Goal: Transaction & Acquisition: Purchase product/service

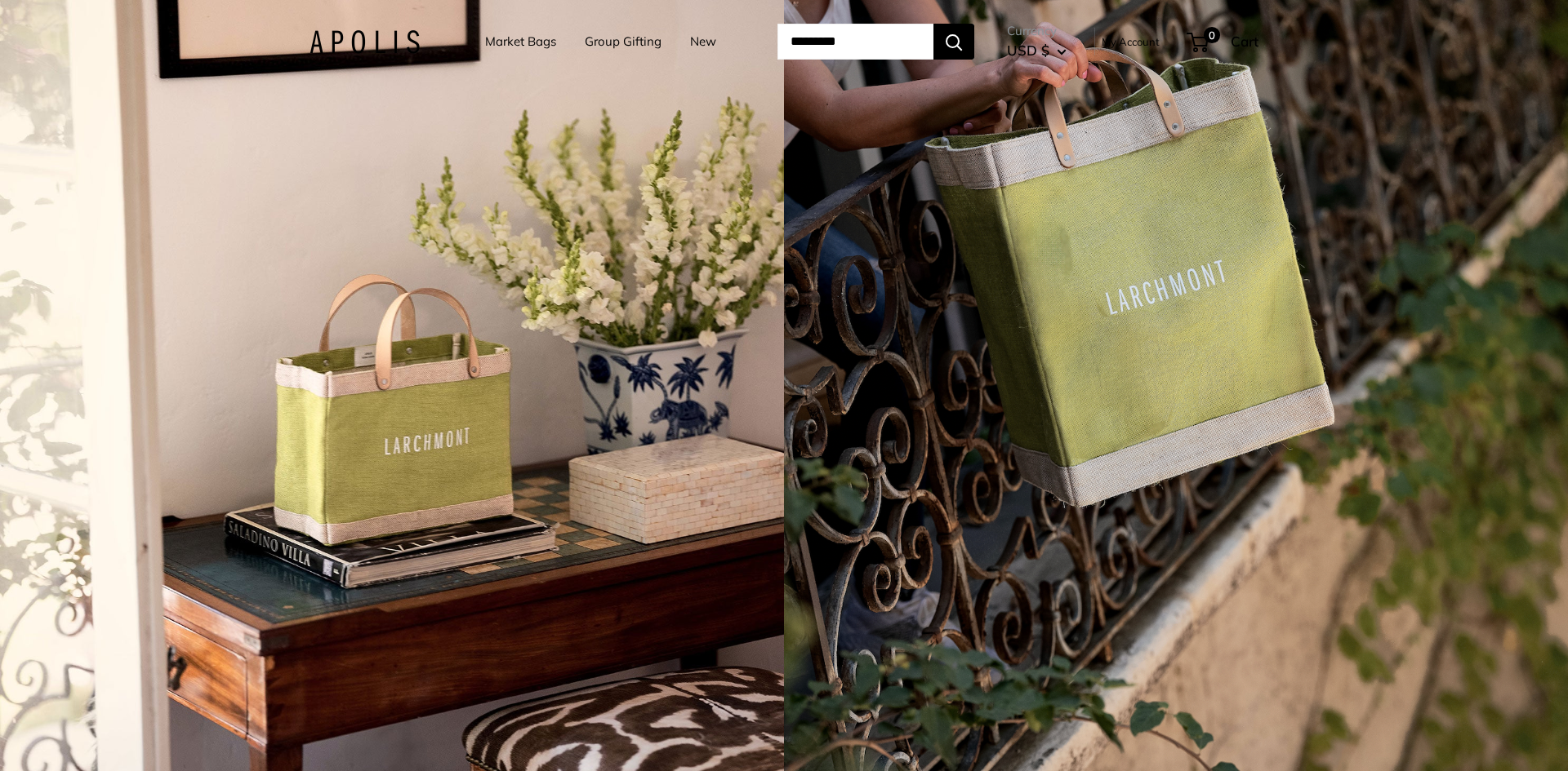
click at [613, 40] on link "Group Gifting" at bounding box center [622, 41] width 76 height 22
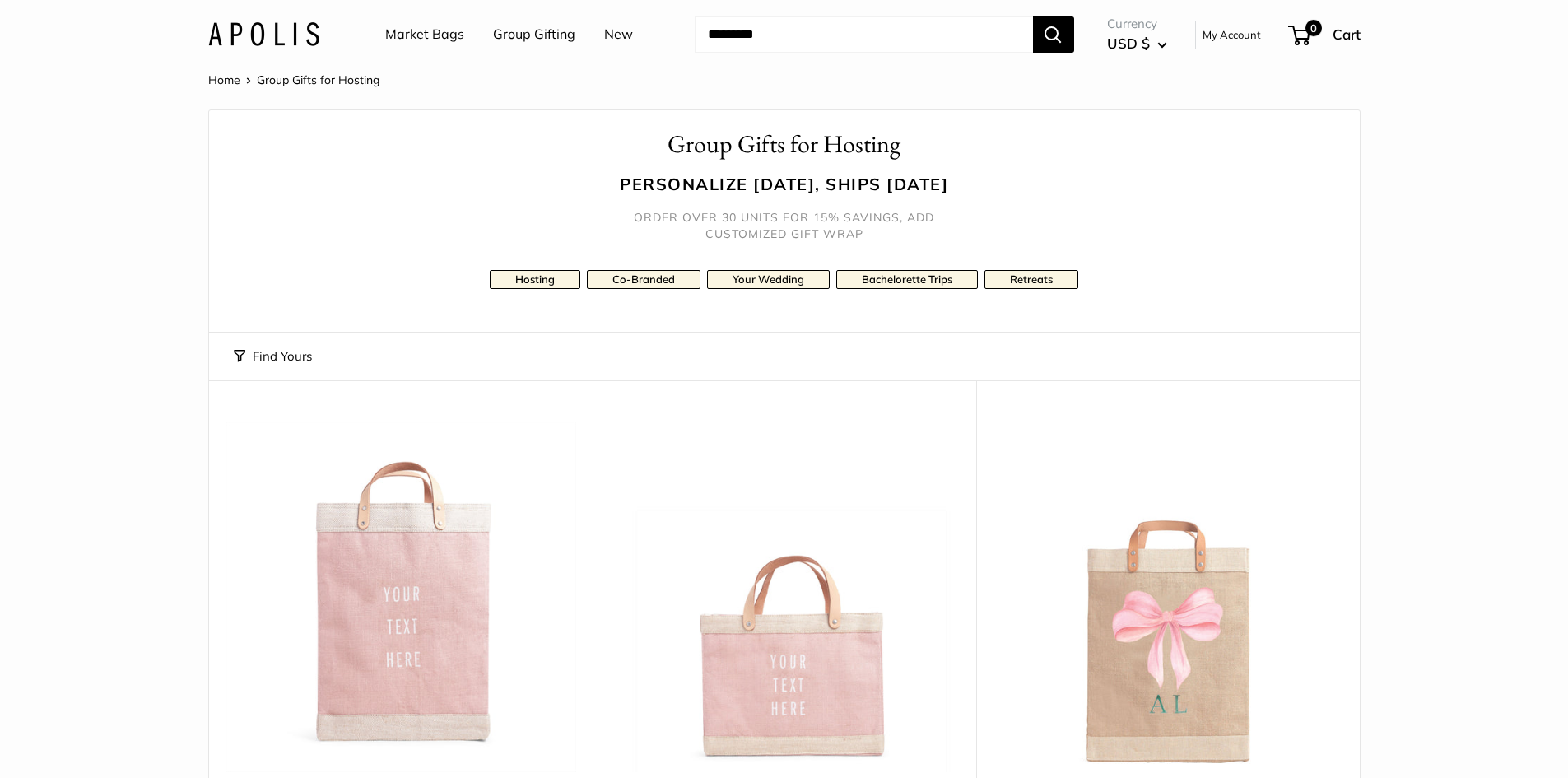
scroll to position [247, 0]
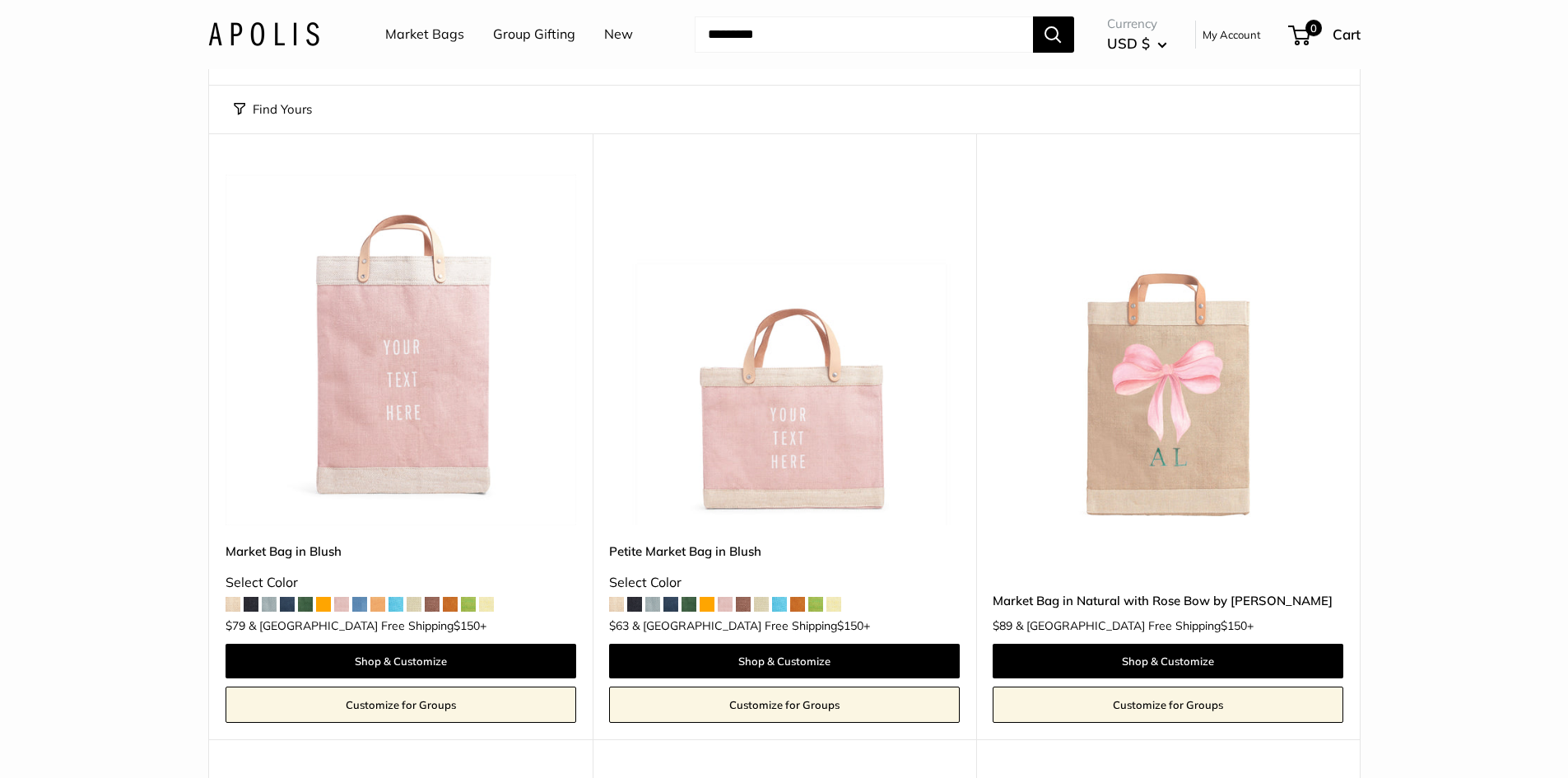
click at [765, 607] on span at bounding box center [761, 604] width 14 height 14
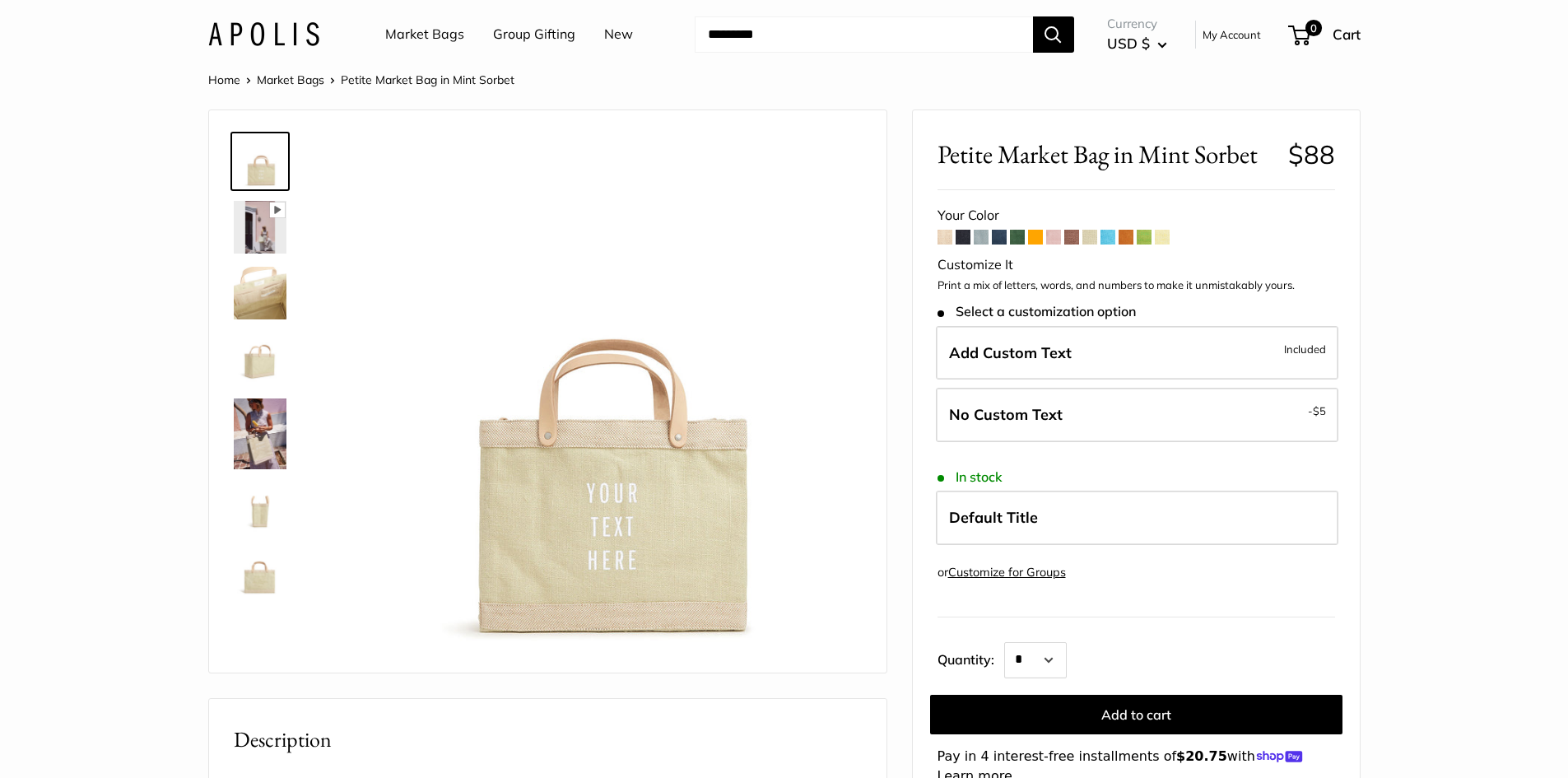
click at [1085, 235] on span at bounding box center [1090, 237] width 14 height 14
click at [1066, 235] on span at bounding box center [1072, 237] width 14 height 14
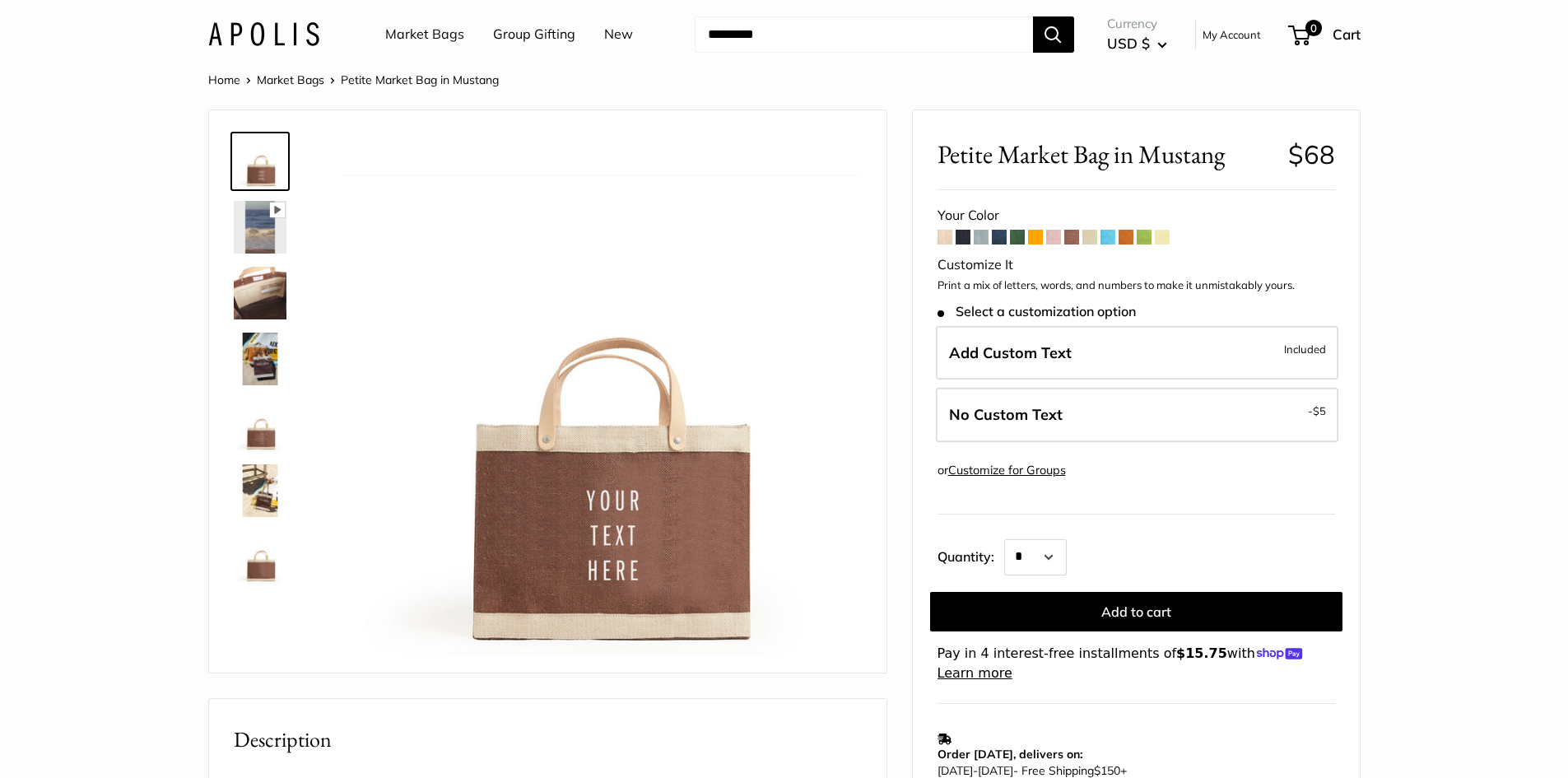
click at [1130, 234] on span at bounding box center [1126, 237] width 14 height 14
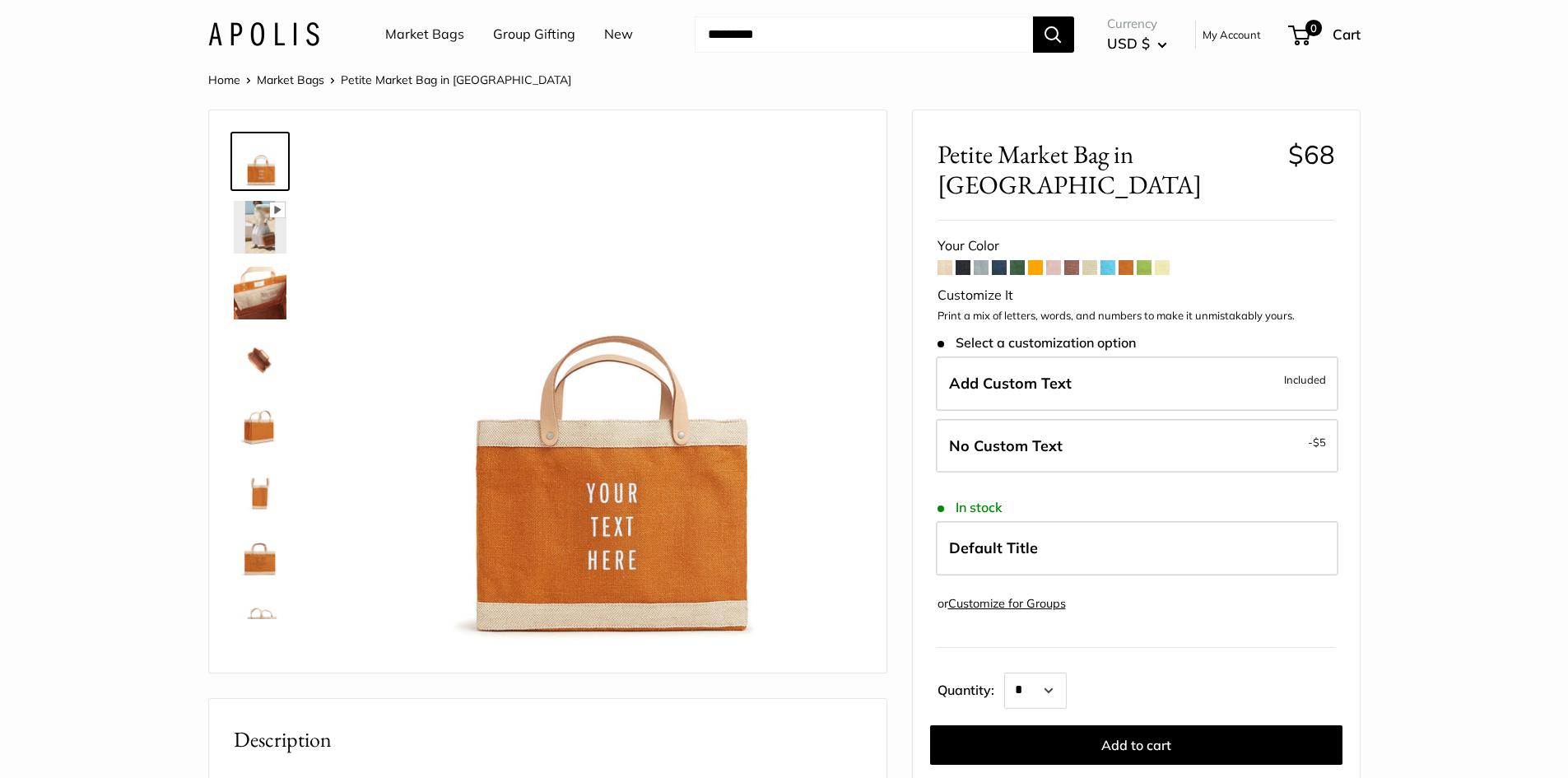
click at [1163, 260] on span at bounding box center [1162, 267] width 14 height 14
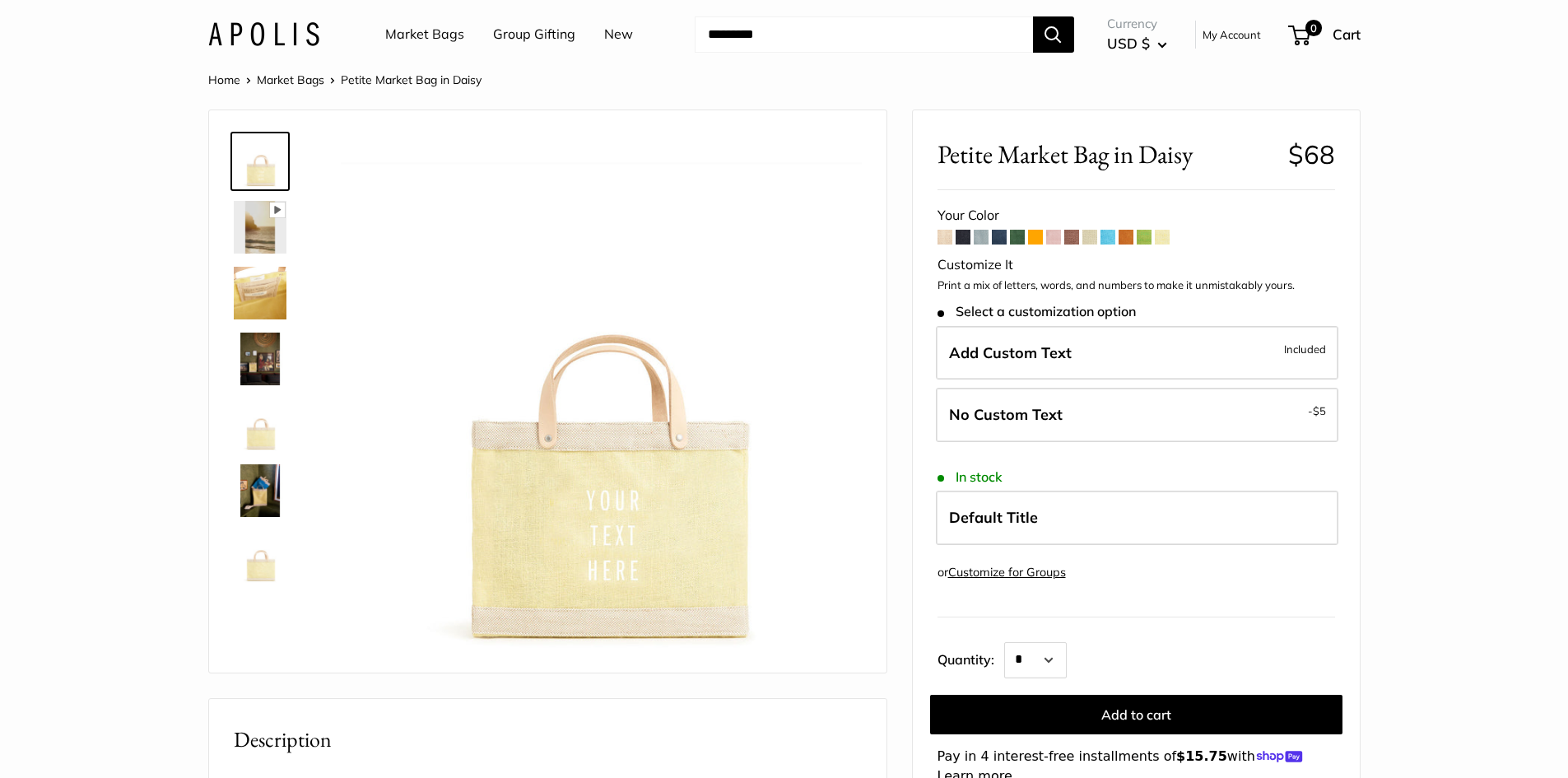
click at [948, 231] on span at bounding box center [945, 237] width 14 height 14
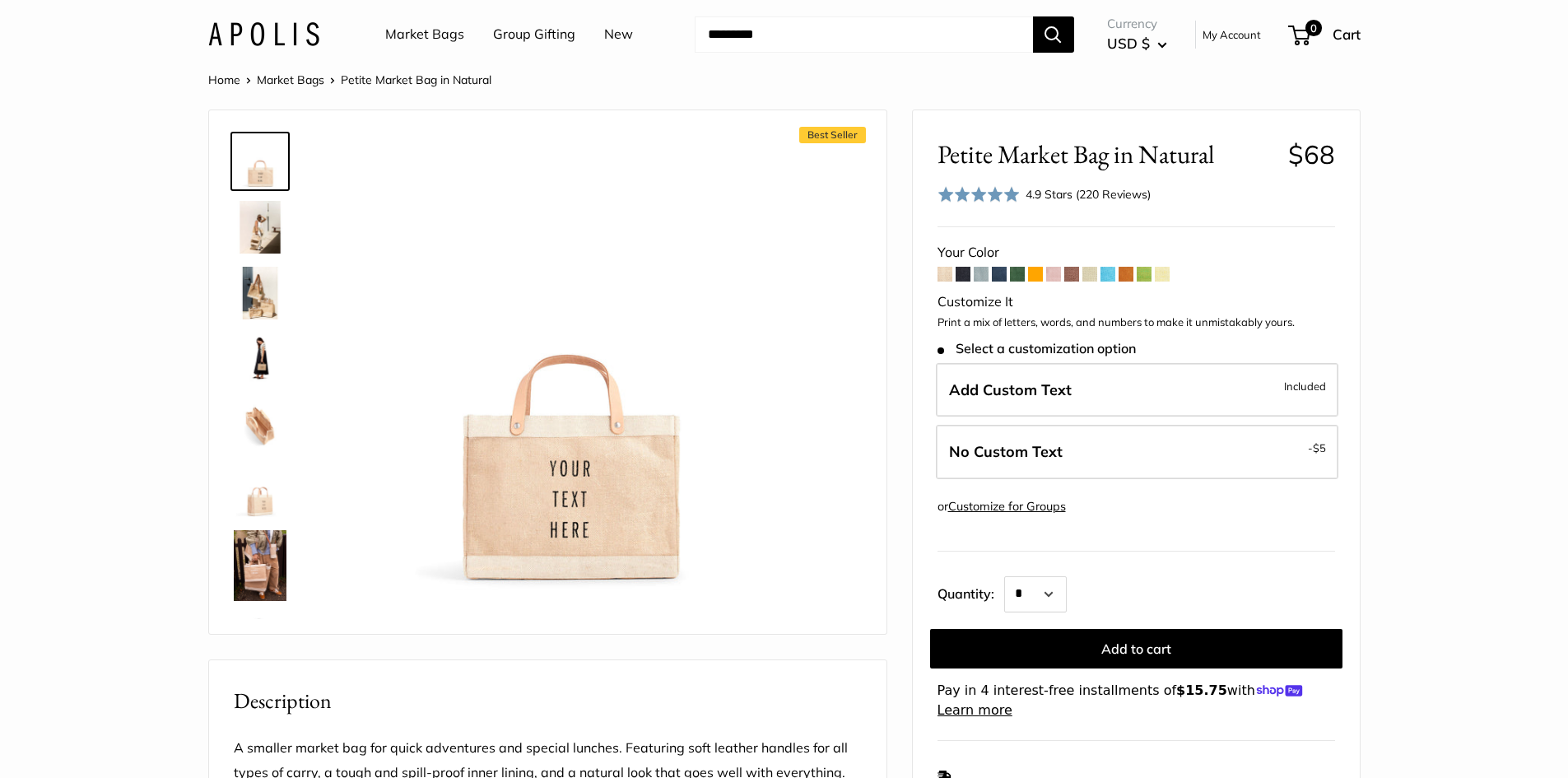
click at [1030, 275] on span at bounding box center [1036, 274] width 14 height 14
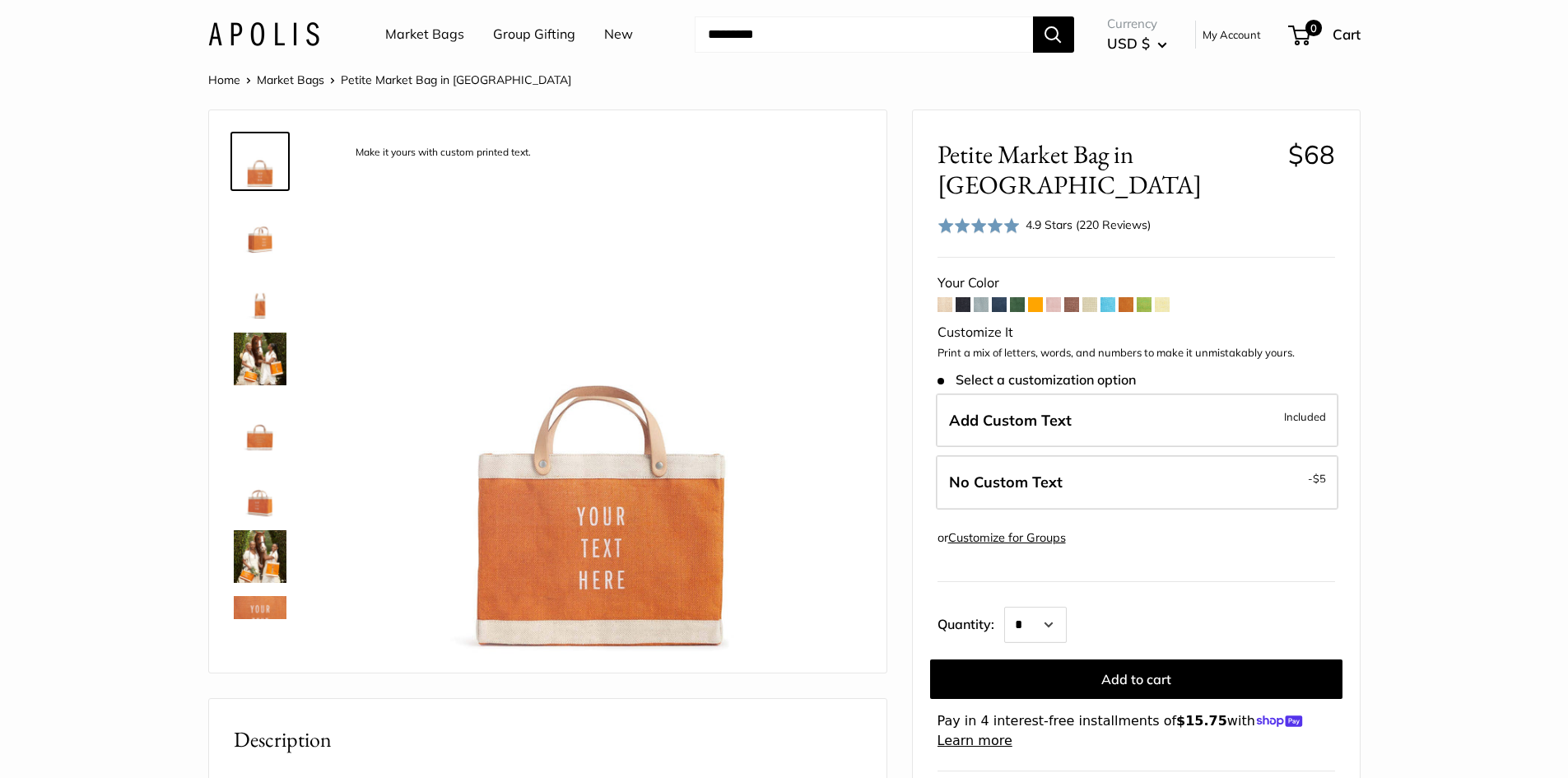
click at [1051, 297] on span at bounding box center [1054, 304] width 14 height 14
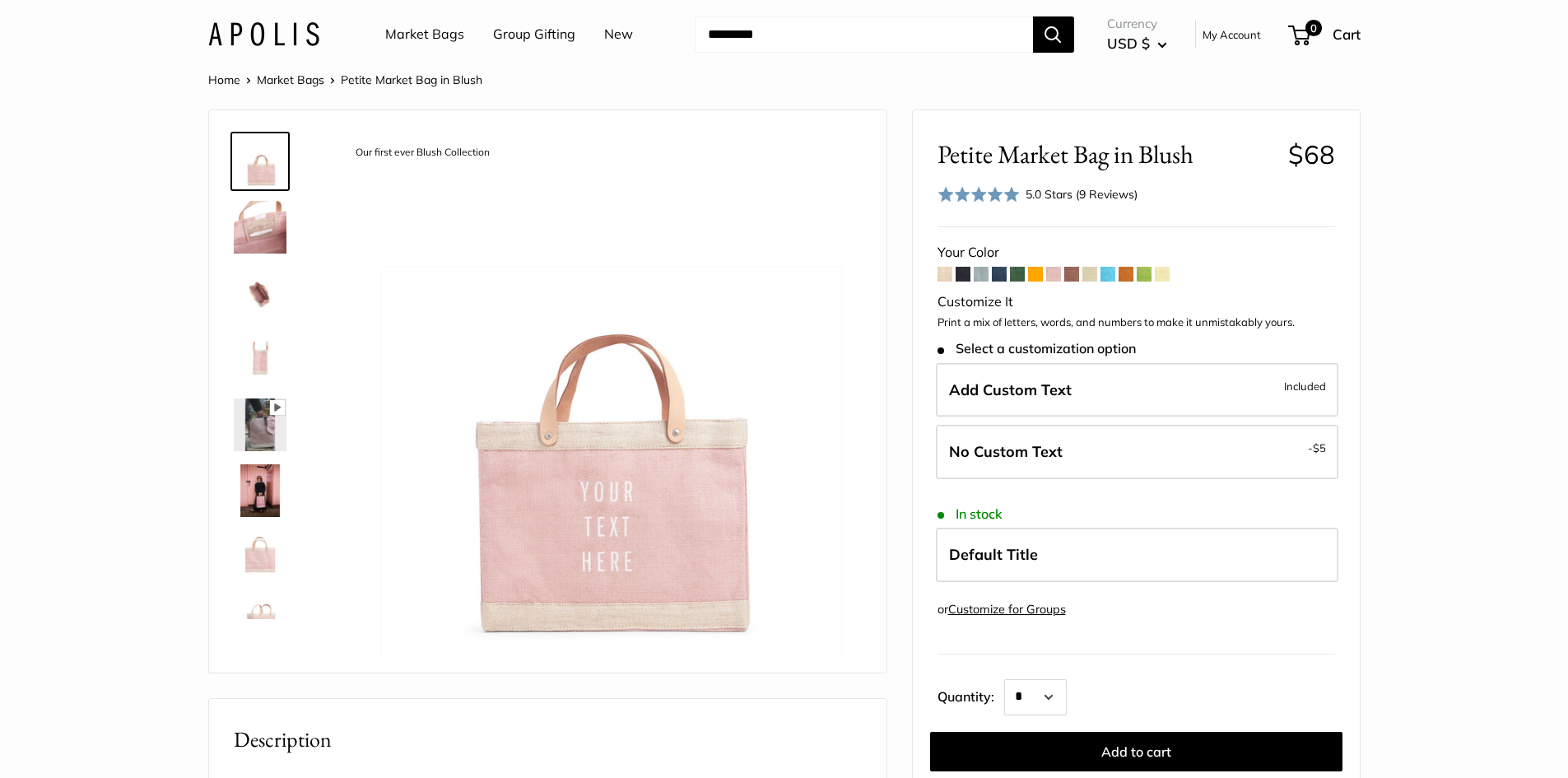
click at [1073, 276] on span at bounding box center [1072, 274] width 14 height 14
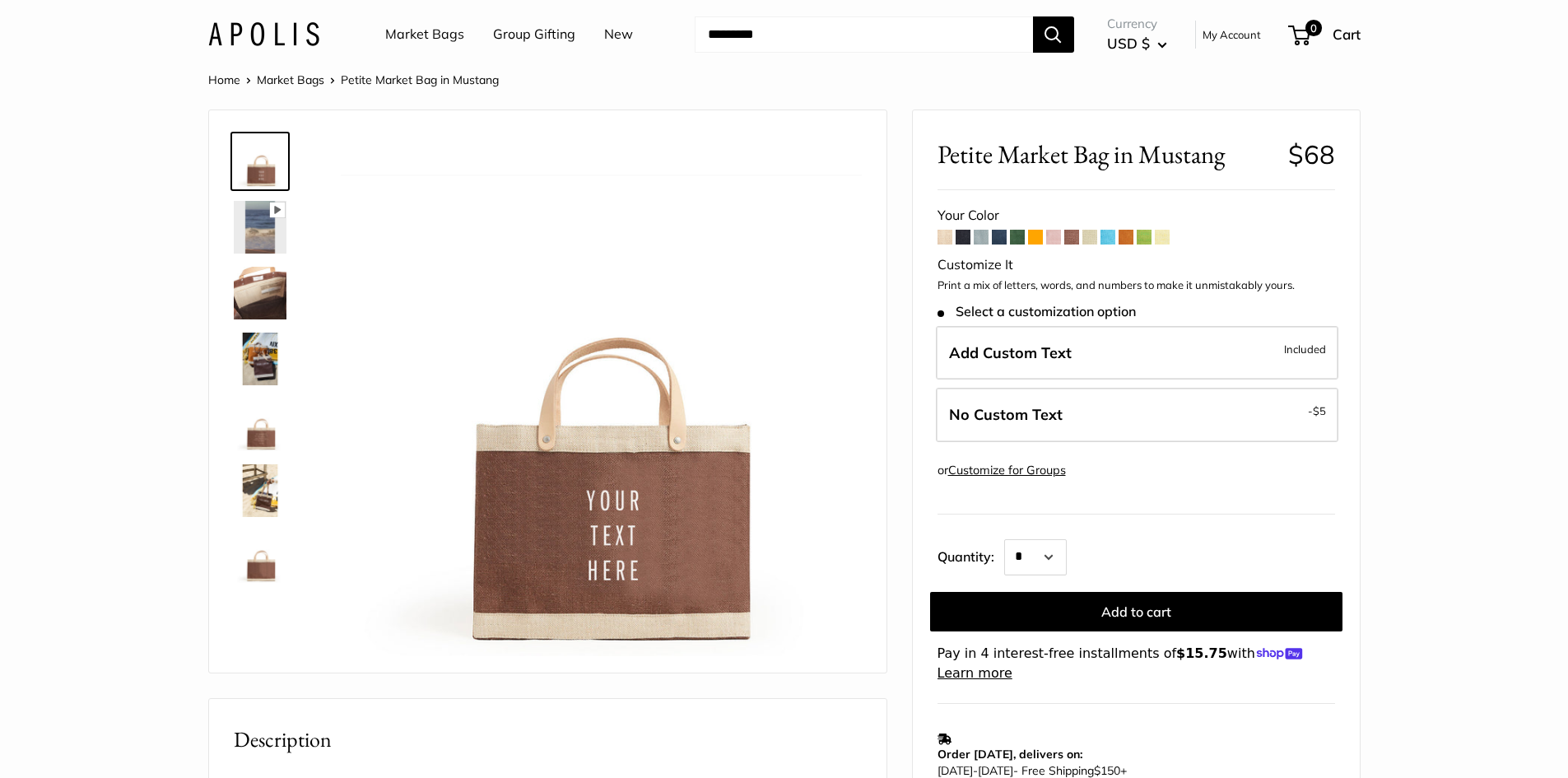
click at [1090, 237] on span at bounding box center [1090, 237] width 14 height 14
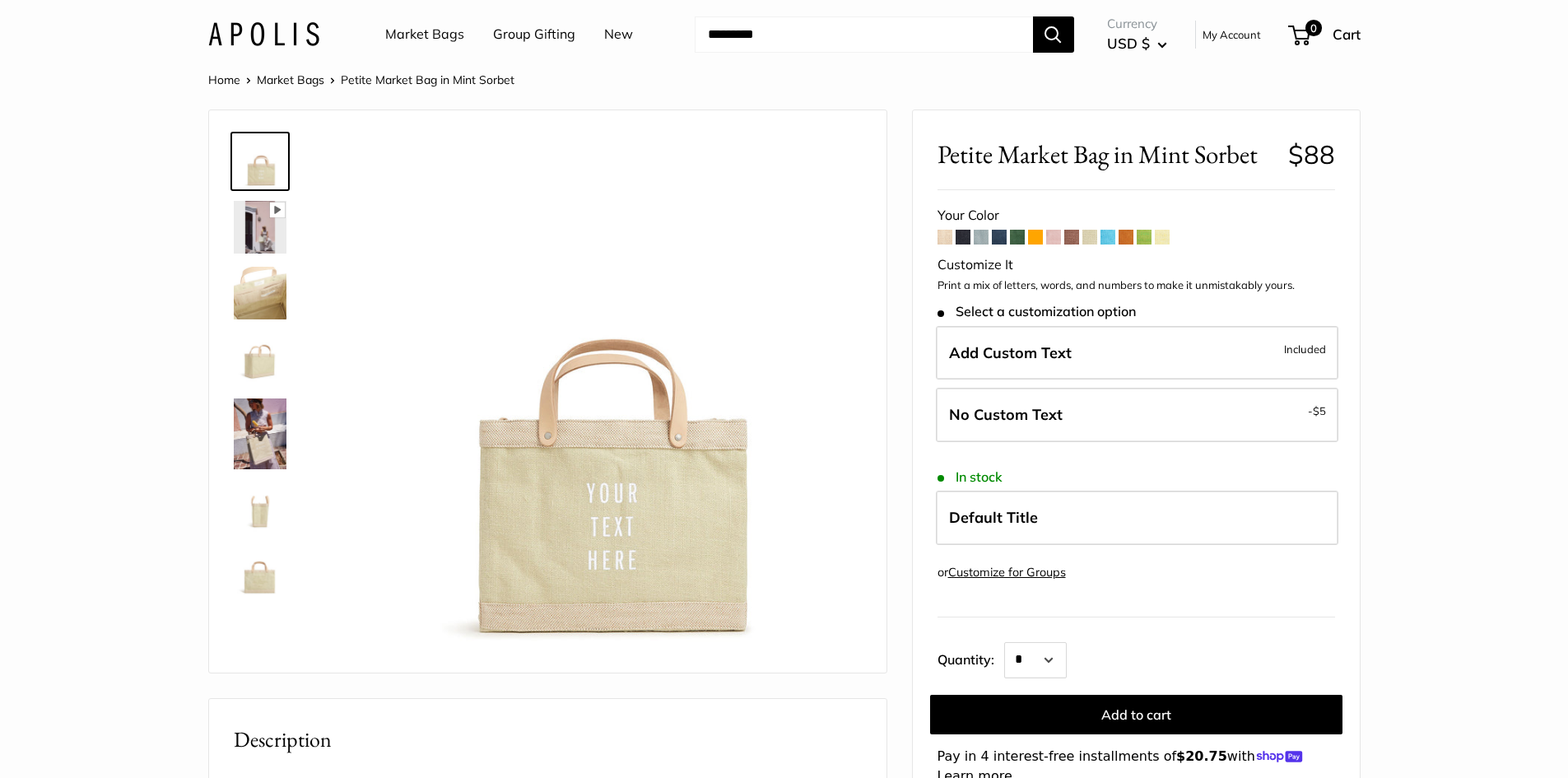
click at [1125, 237] on span at bounding box center [1126, 237] width 14 height 14
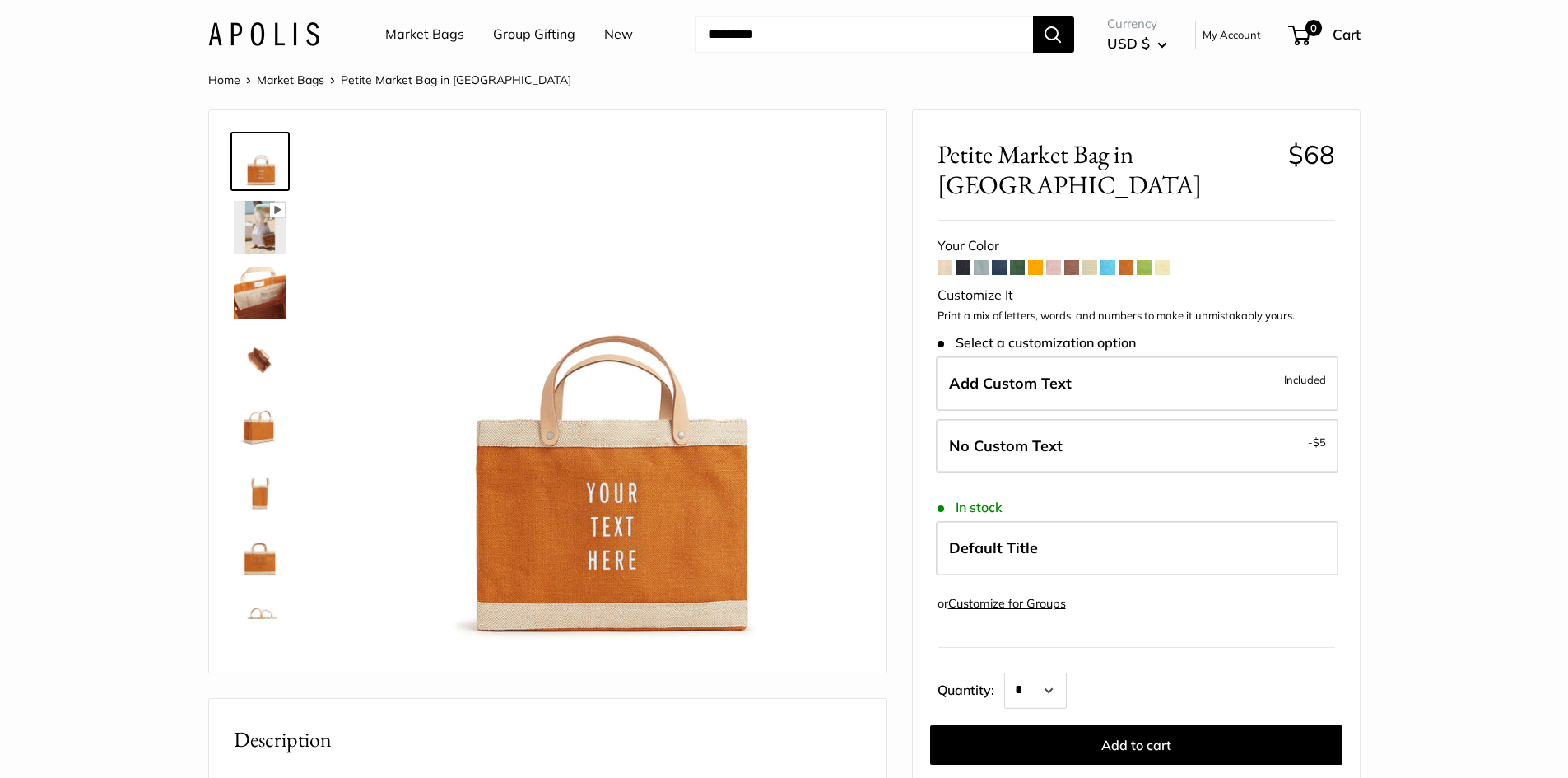
click at [1159, 260] on span at bounding box center [1162, 267] width 14 height 14
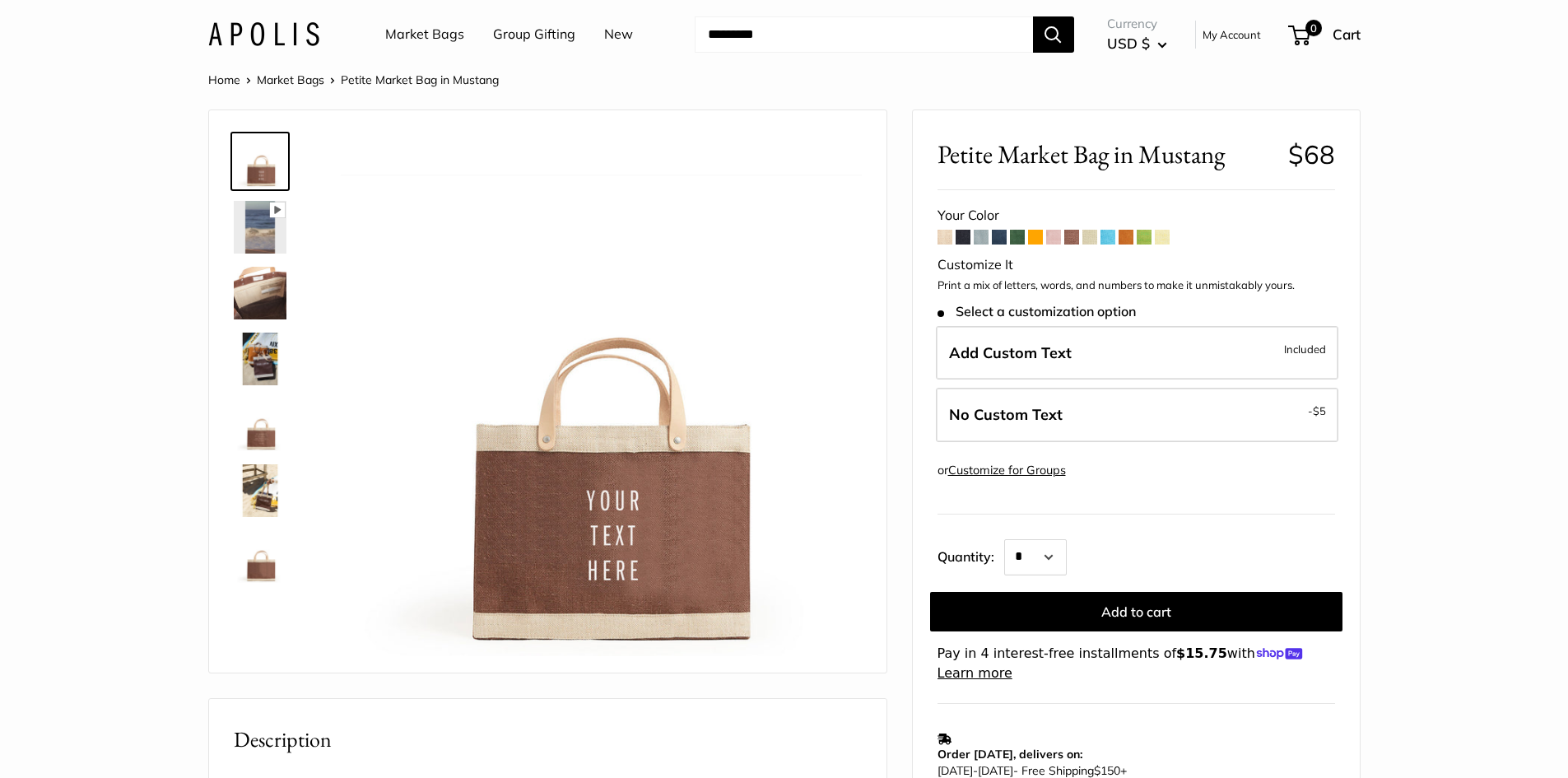
click at [287, 78] on link "Market Bags" at bounding box center [291, 80] width 68 height 14
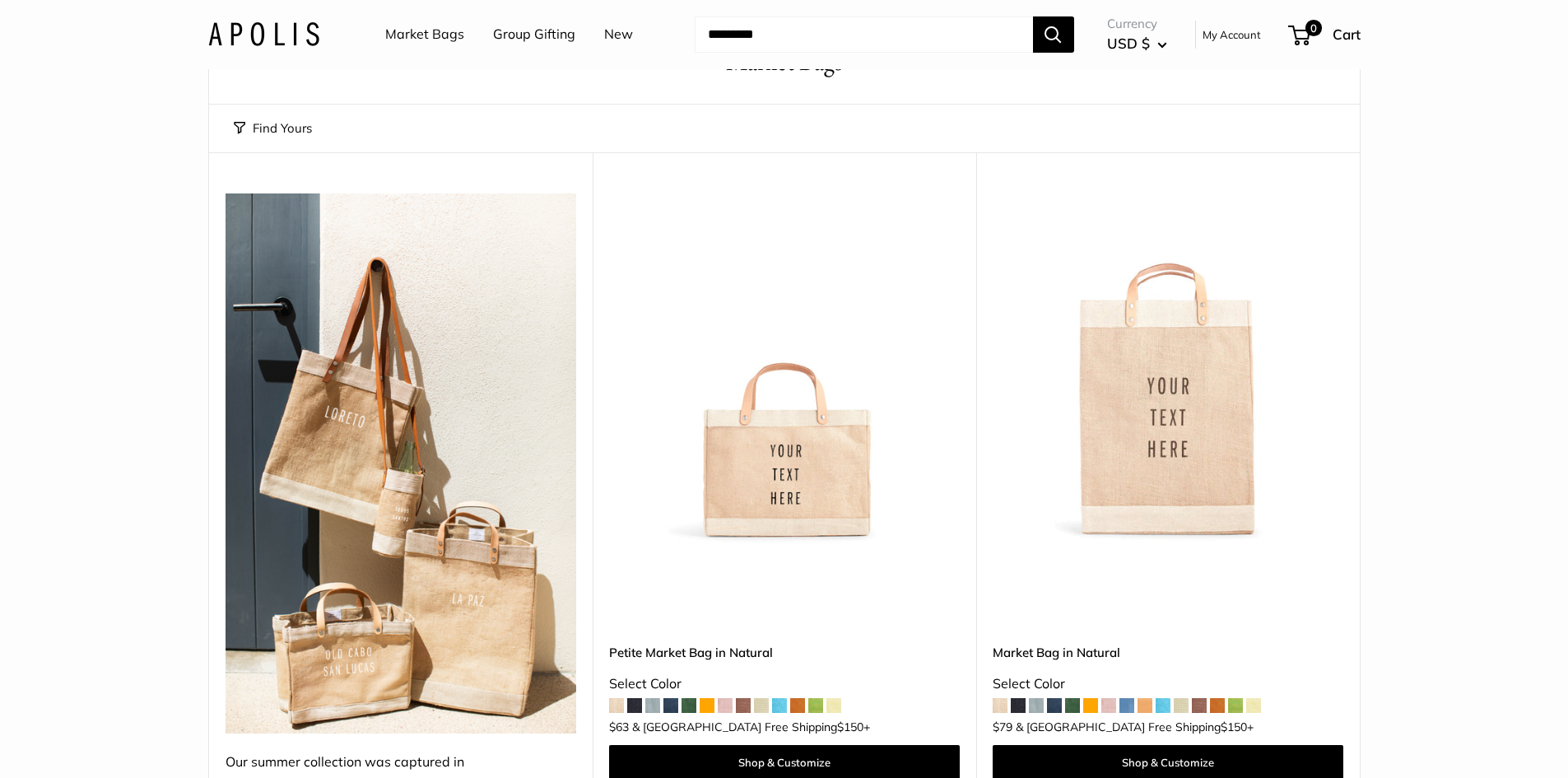
scroll to position [247, 0]
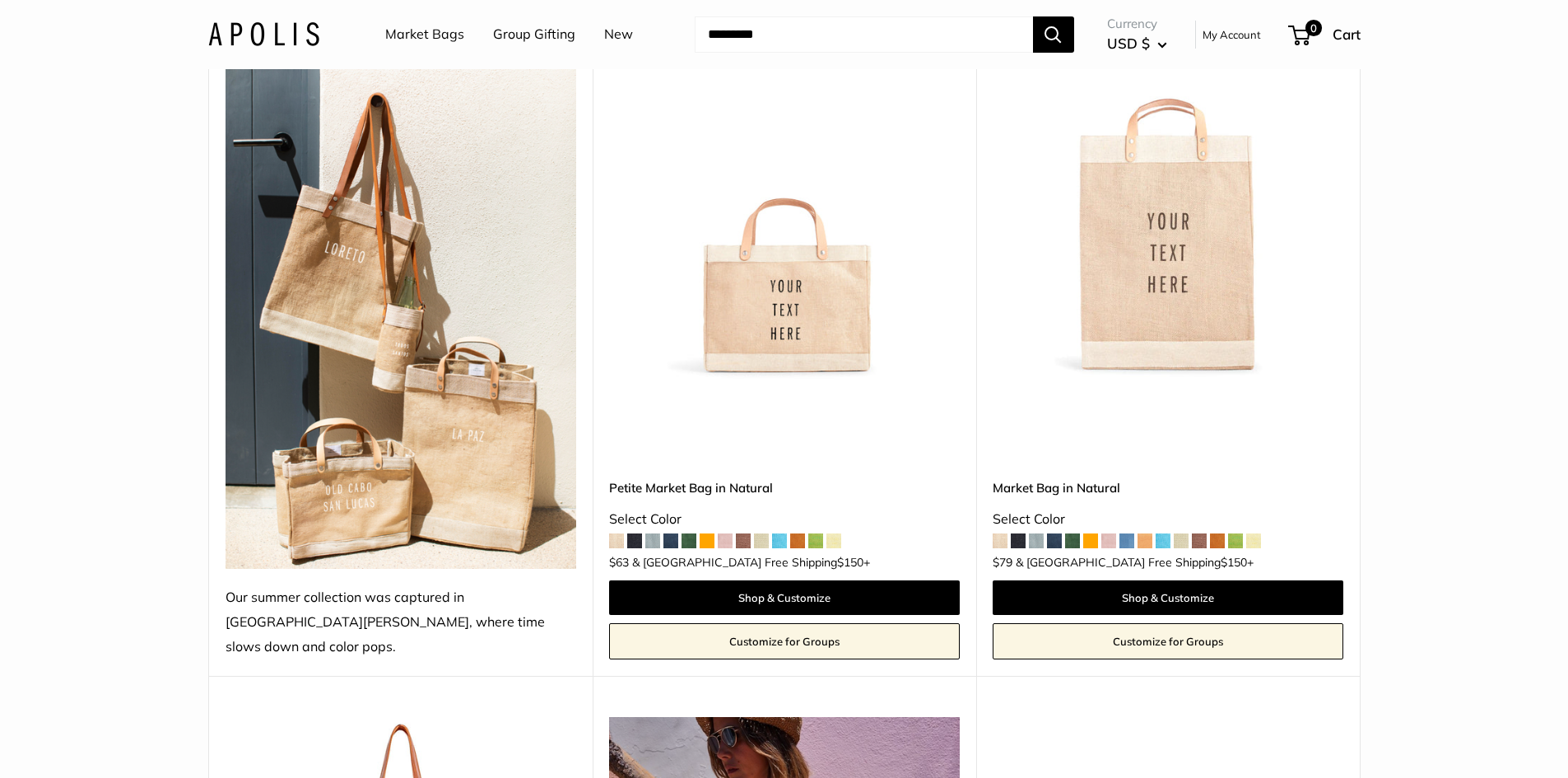
click at [395, 518] on img at bounding box center [400, 299] width 350 height 540
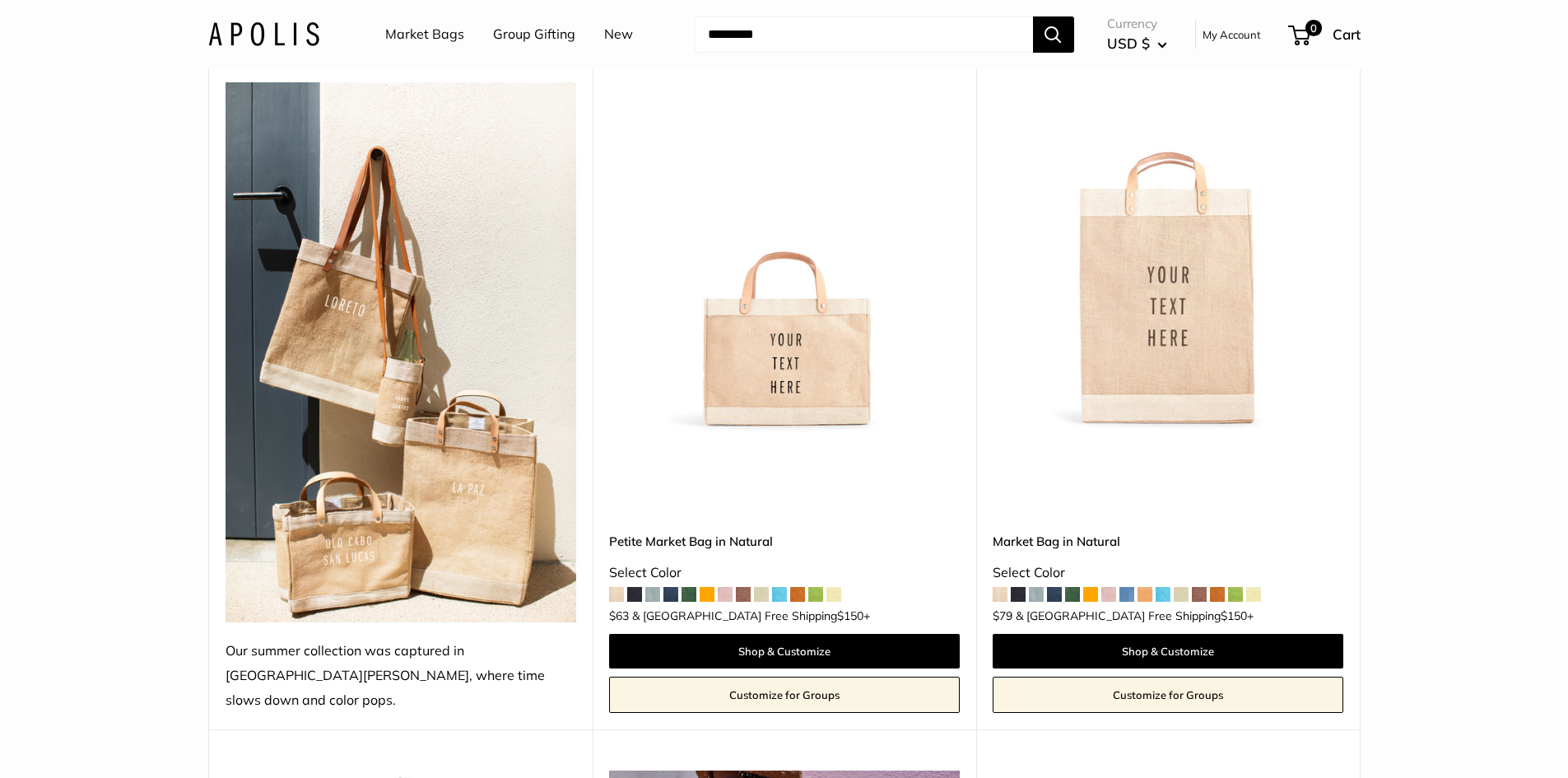
scroll to position [165, 0]
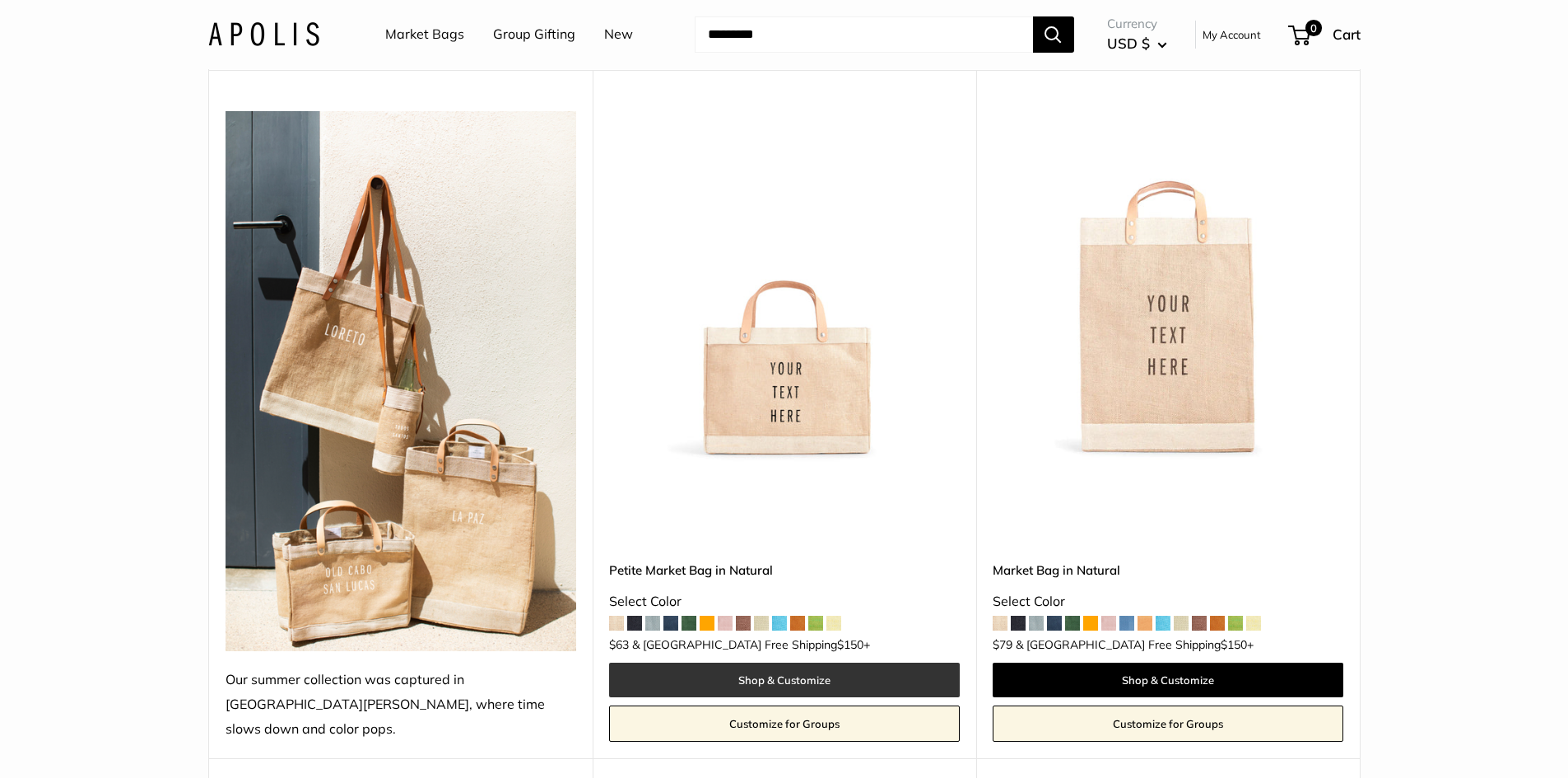
click at [800, 663] on link "Shop & Customize" at bounding box center [784, 680] width 350 height 34
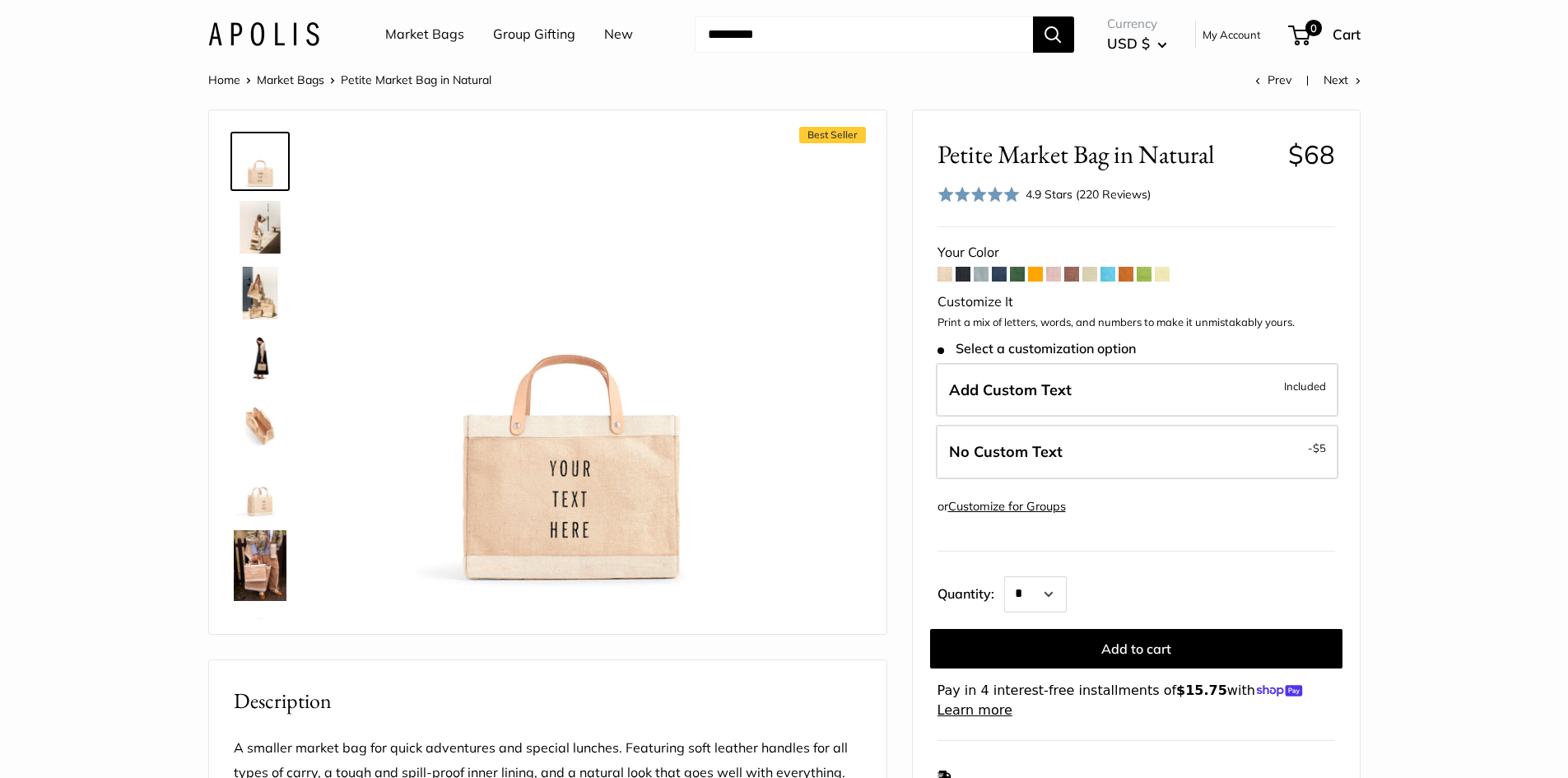
click at [253, 583] on img at bounding box center [260, 566] width 53 height 71
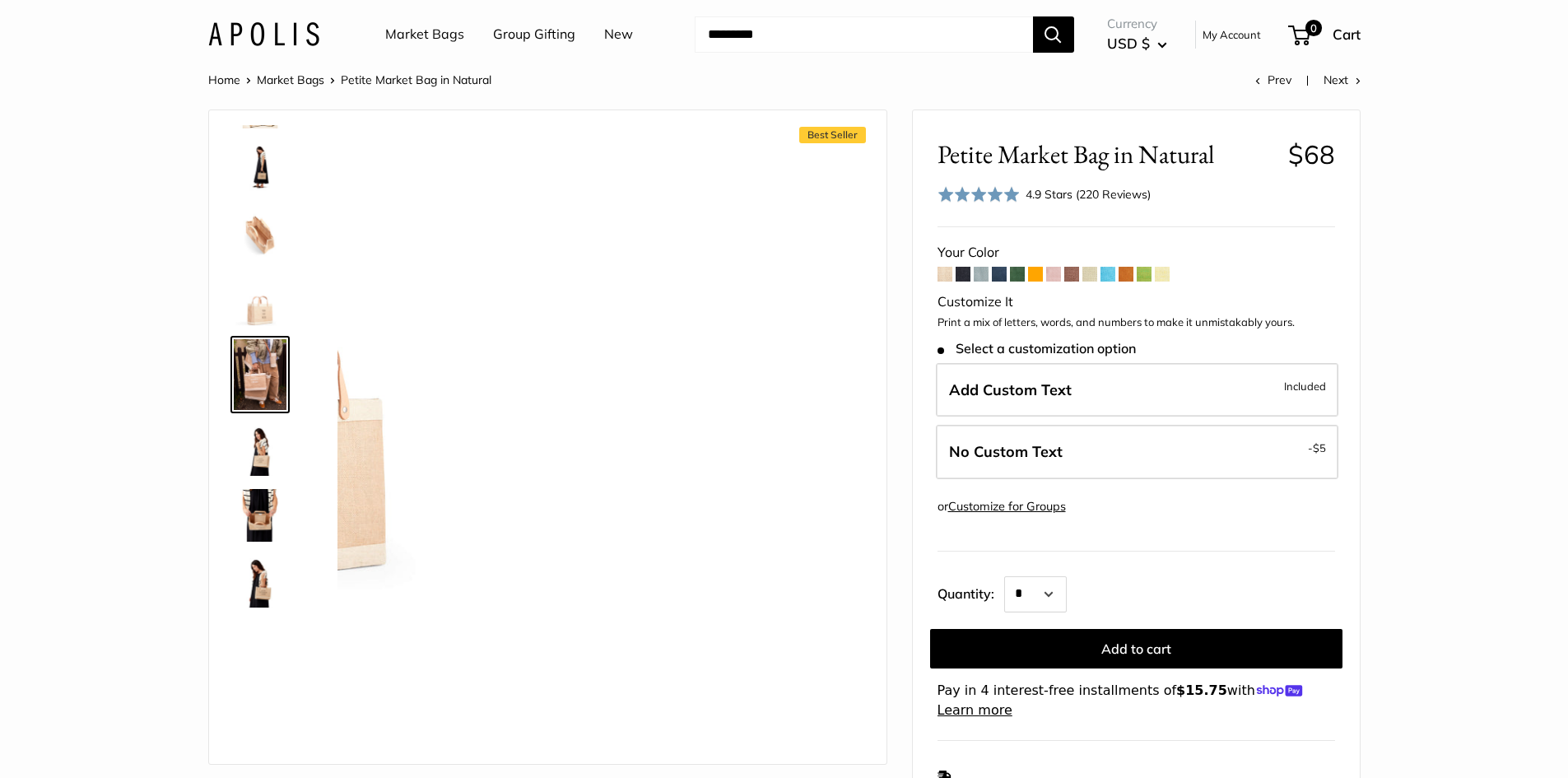
scroll to position [192, 0]
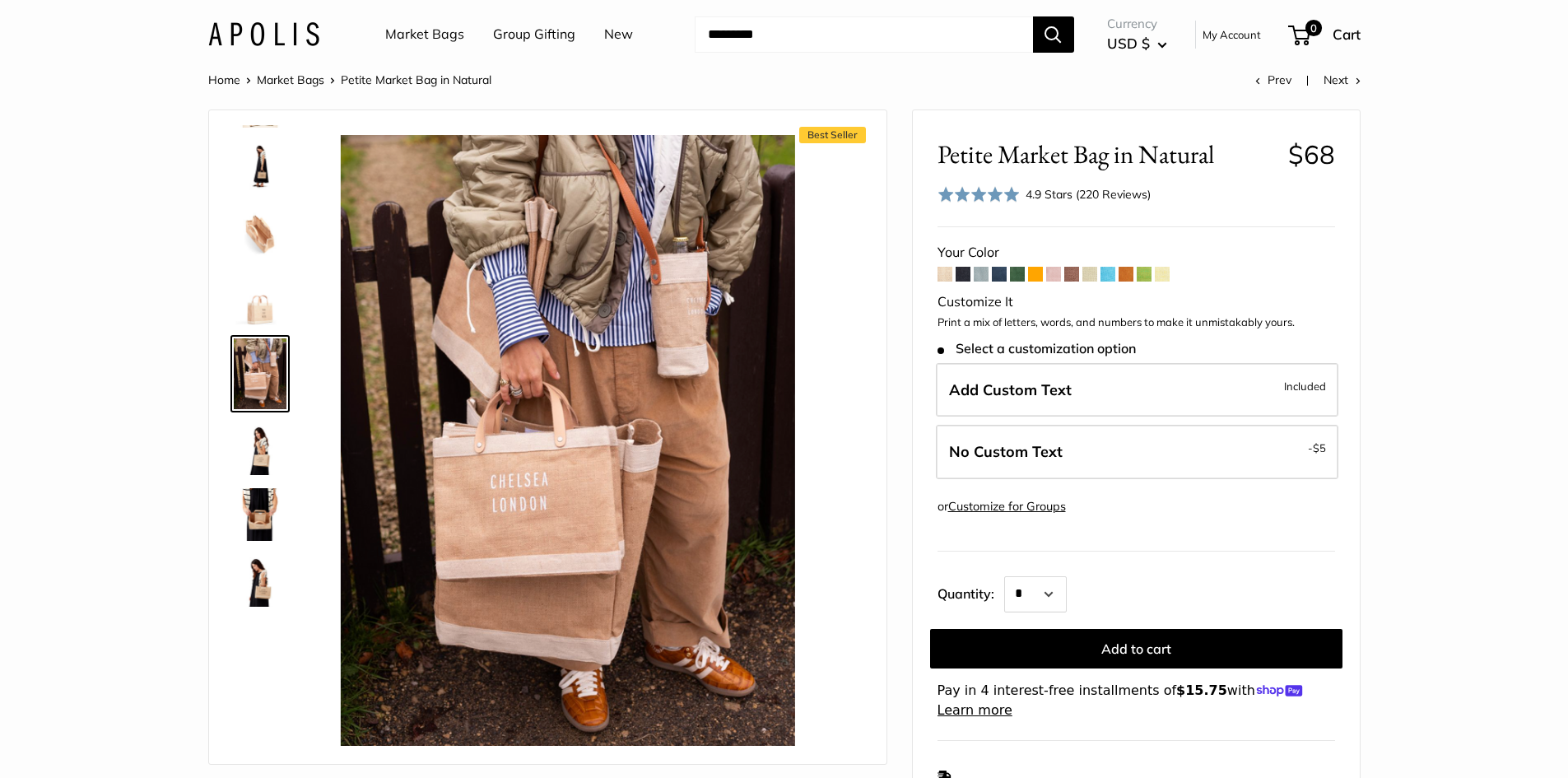
drag, startPoint x: 264, startPoint y: 463, endPoint x: 263, endPoint y: 495, distance: 32.0
click at [263, 462] on img at bounding box center [260, 448] width 53 height 53
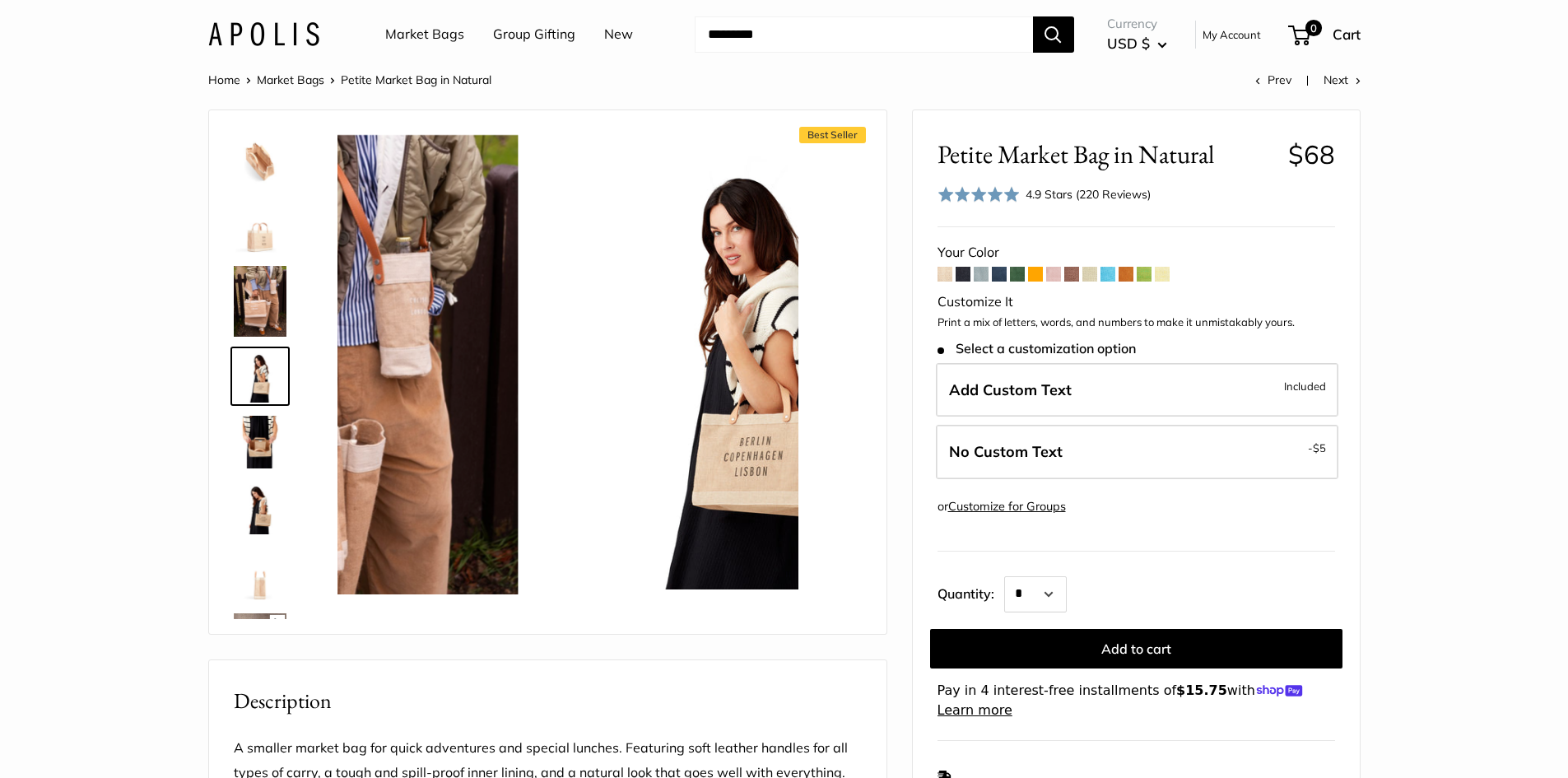
scroll to position [267, 0]
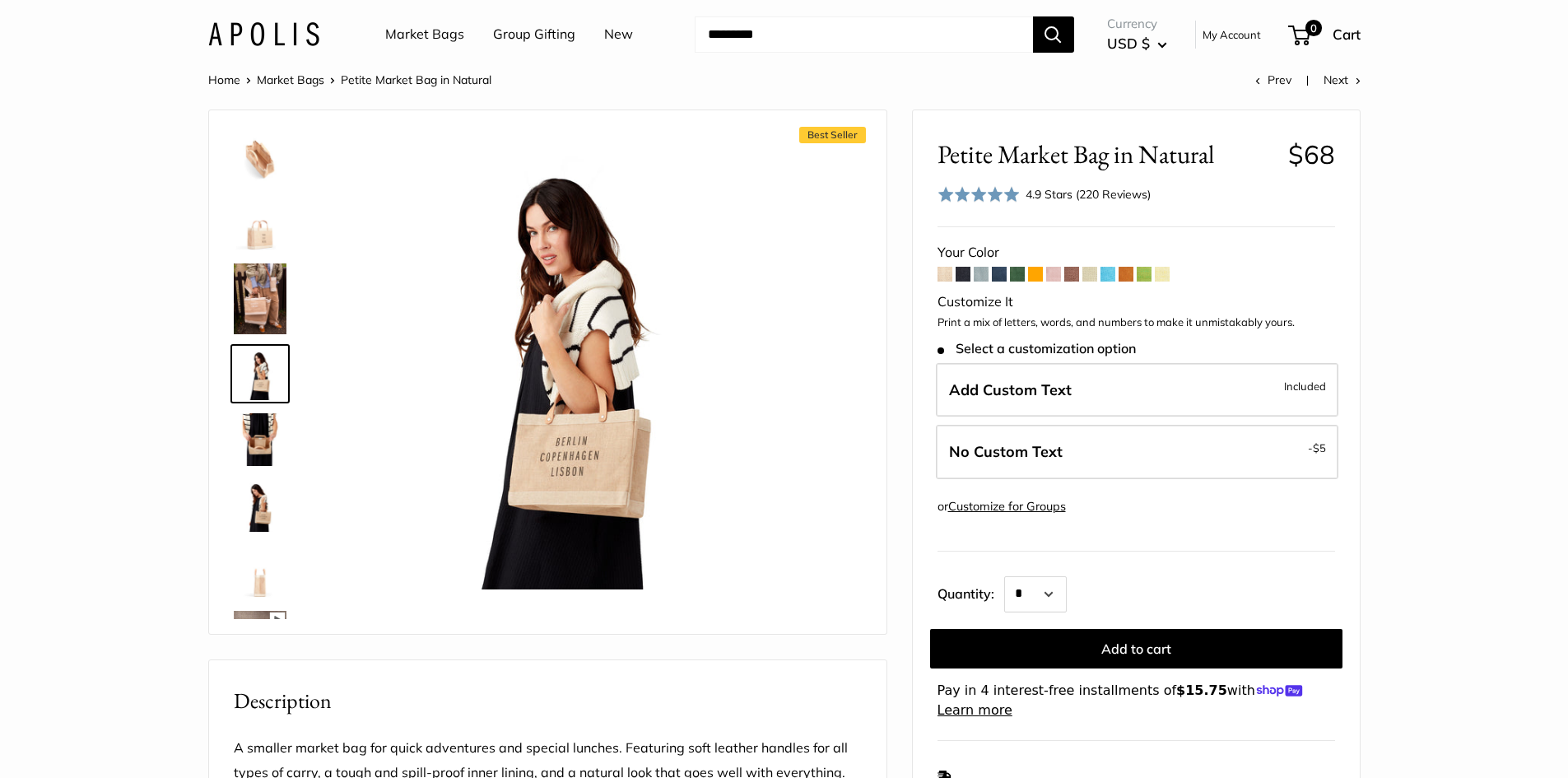
click at [254, 424] on img at bounding box center [260, 439] width 53 height 53
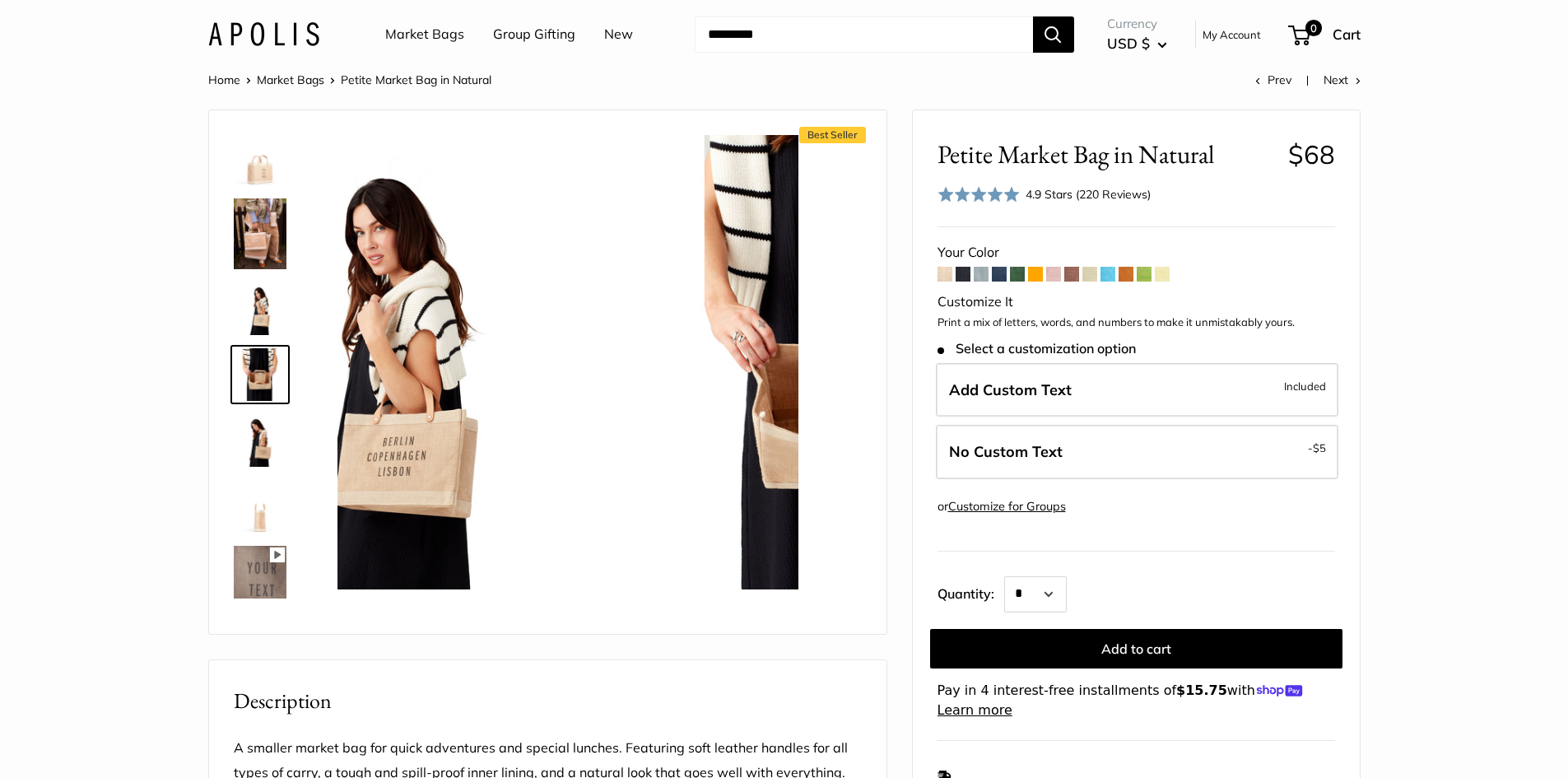
scroll to position [332, 0]
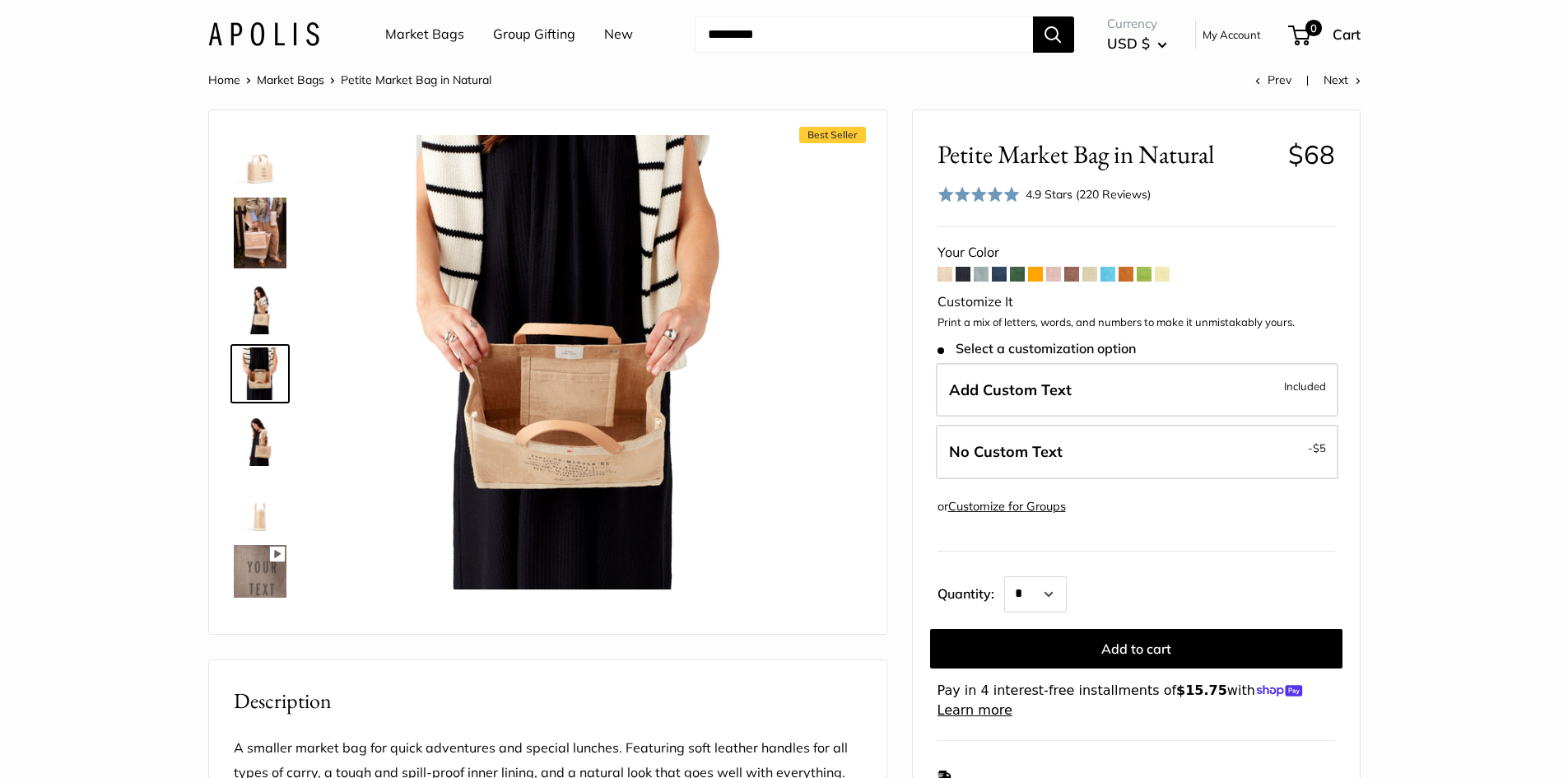
click at [268, 439] on img at bounding box center [260, 439] width 53 height 53
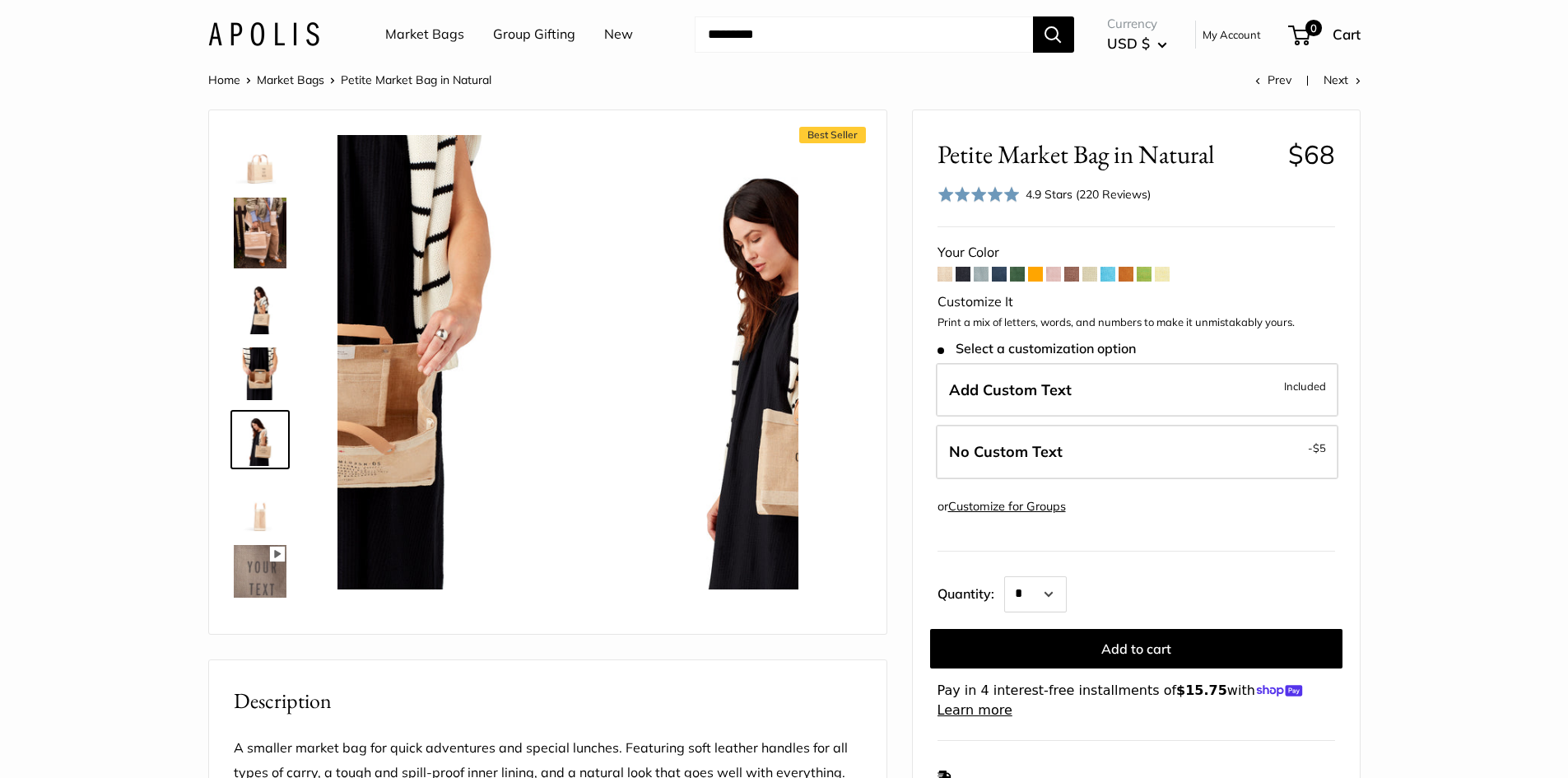
scroll to position [399, 0]
